Goal: Task Accomplishment & Management: Manage account settings

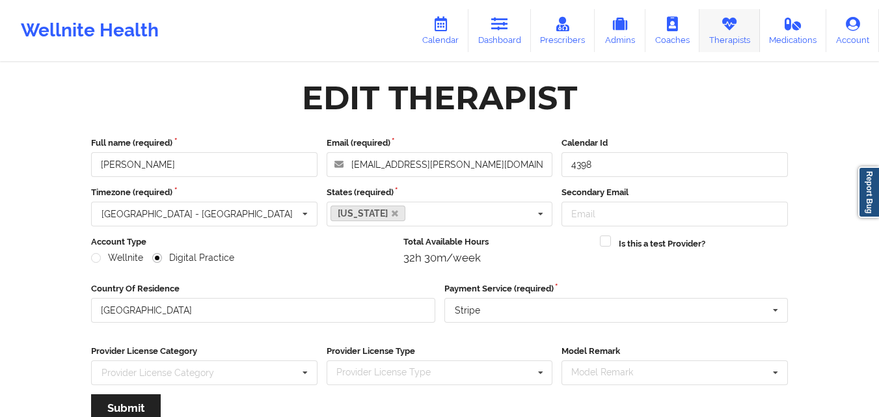
click at [743, 27] on link "Therapists" at bounding box center [729, 30] width 60 height 43
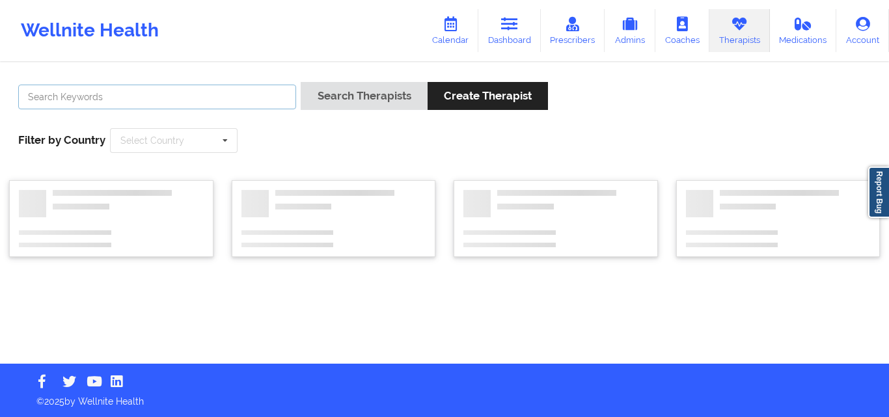
click at [205, 92] on input "text" at bounding box center [157, 97] width 278 height 25
paste input "[PERSON_NAME]"
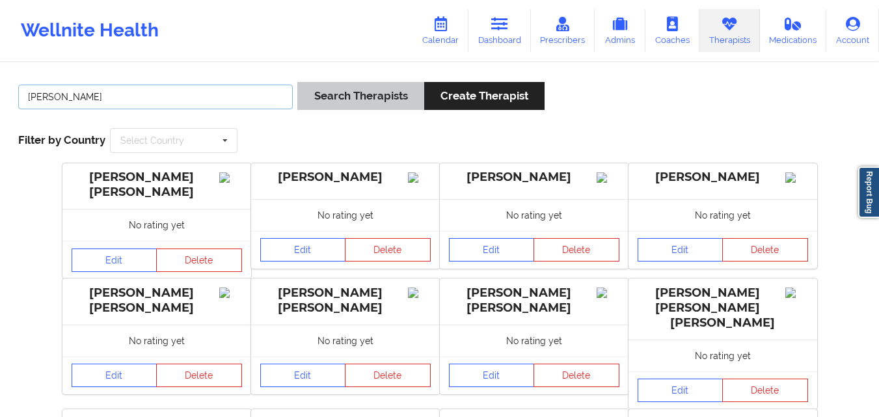
type input "[PERSON_NAME]"
click at [349, 100] on button "Search Therapists" at bounding box center [360, 96] width 126 height 28
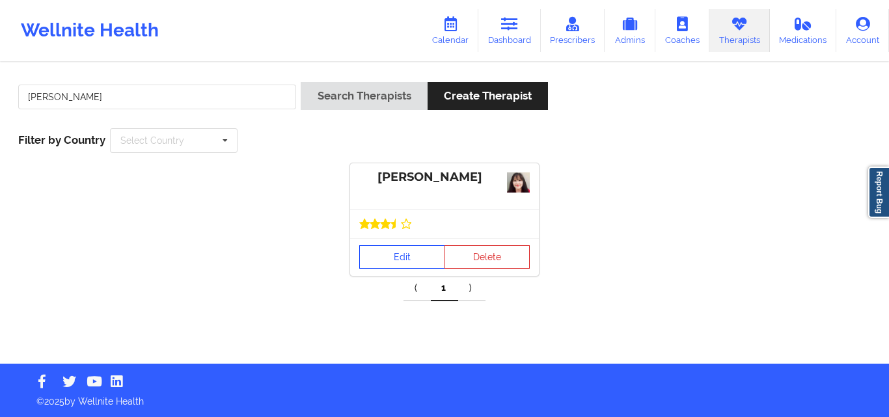
click at [396, 252] on link "Edit" at bounding box center [402, 256] width 86 height 23
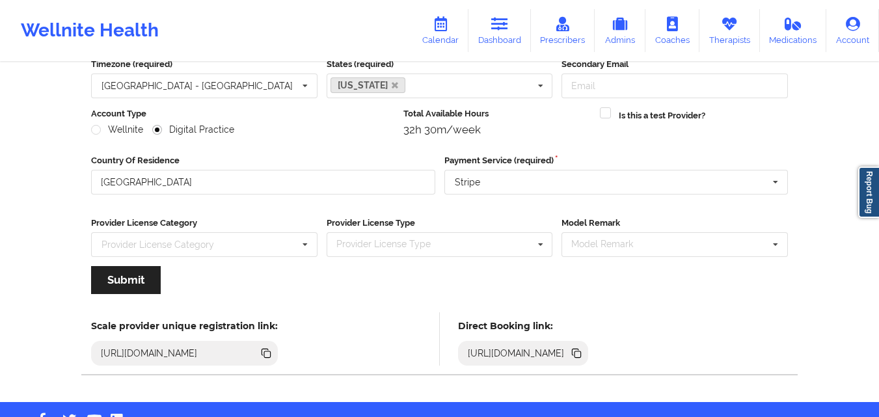
scroll to position [130, 0]
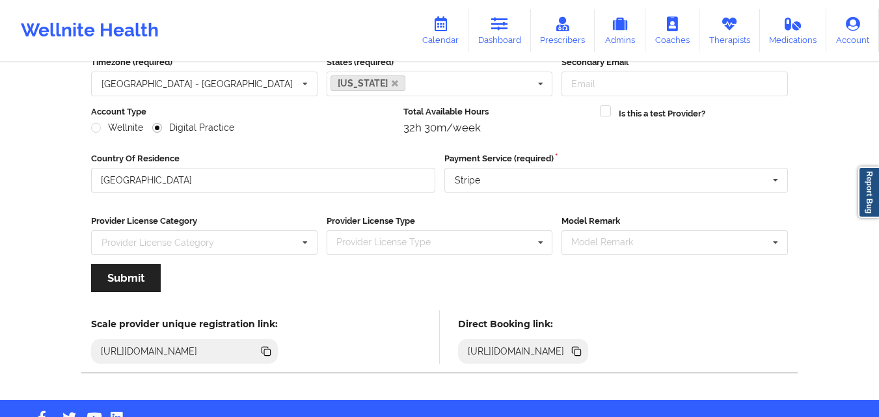
click at [581, 351] on icon at bounding box center [577, 352] width 7 height 7
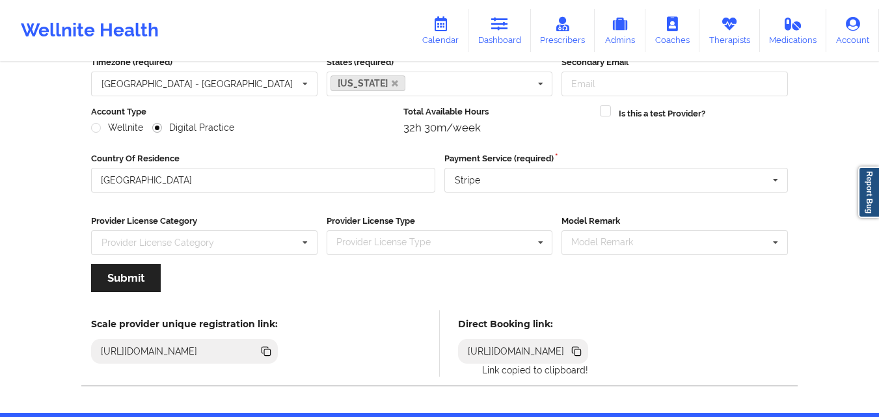
scroll to position [0, 0]
